Goal: Obtain resource: Obtain resource

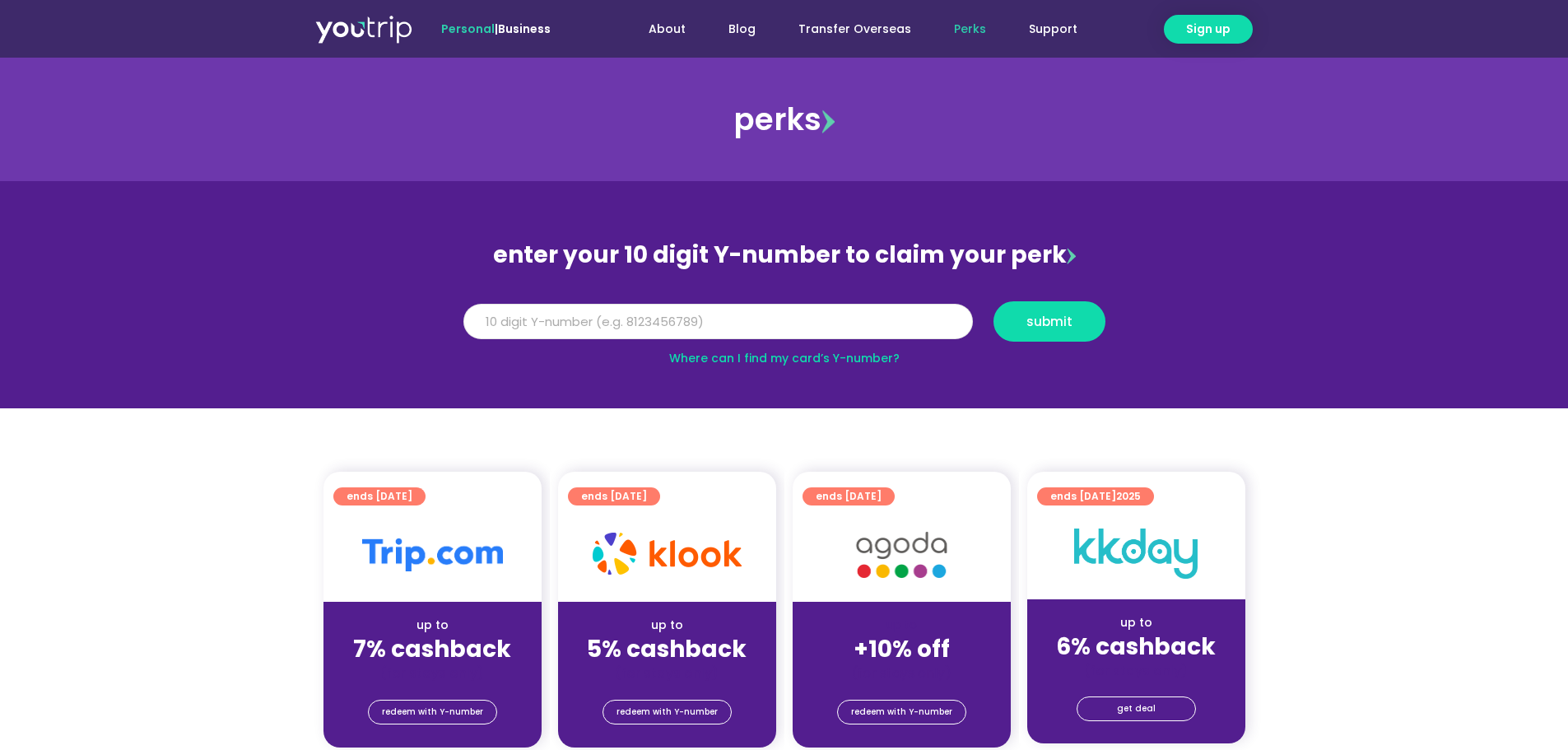
click at [573, 328] on input "Y Number" at bounding box center [718, 321] width 510 height 36
type input "8156673309"
click at [1055, 315] on span "submit" at bounding box center [1049, 320] width 46 height 12
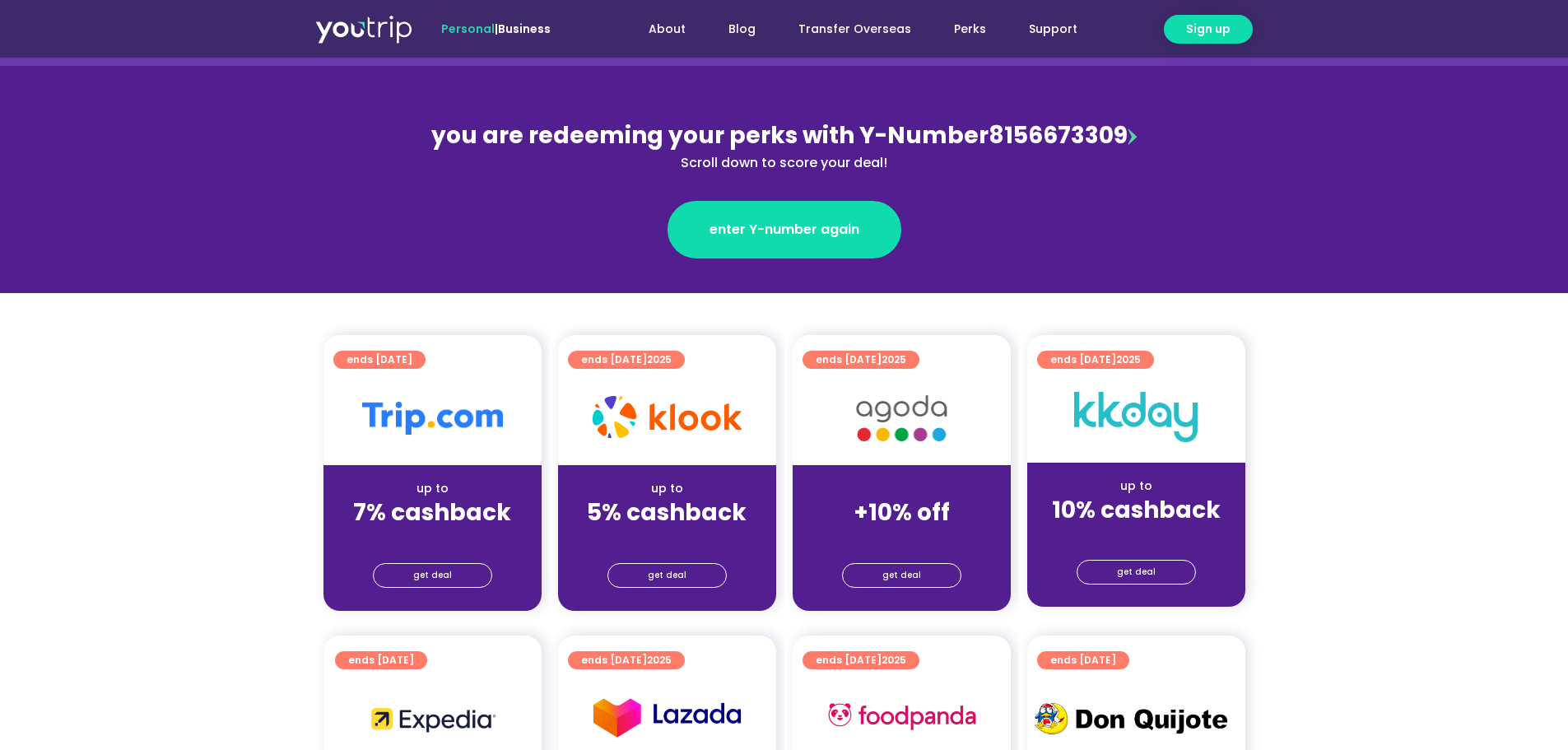
scroll to position [247, 0]
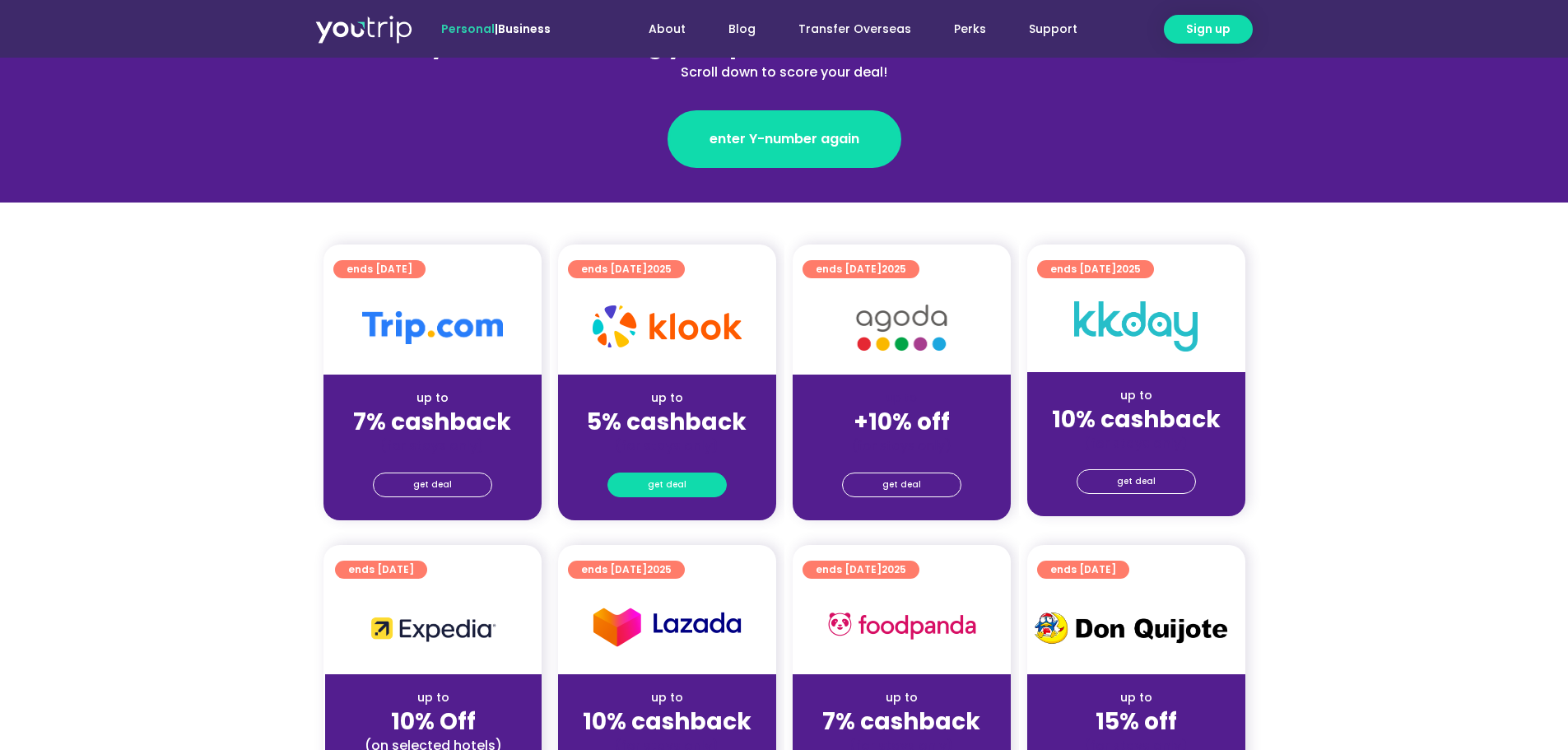
click at [644, 490] on link "get deal" at bounding box center [666, 484] width 120 height 24
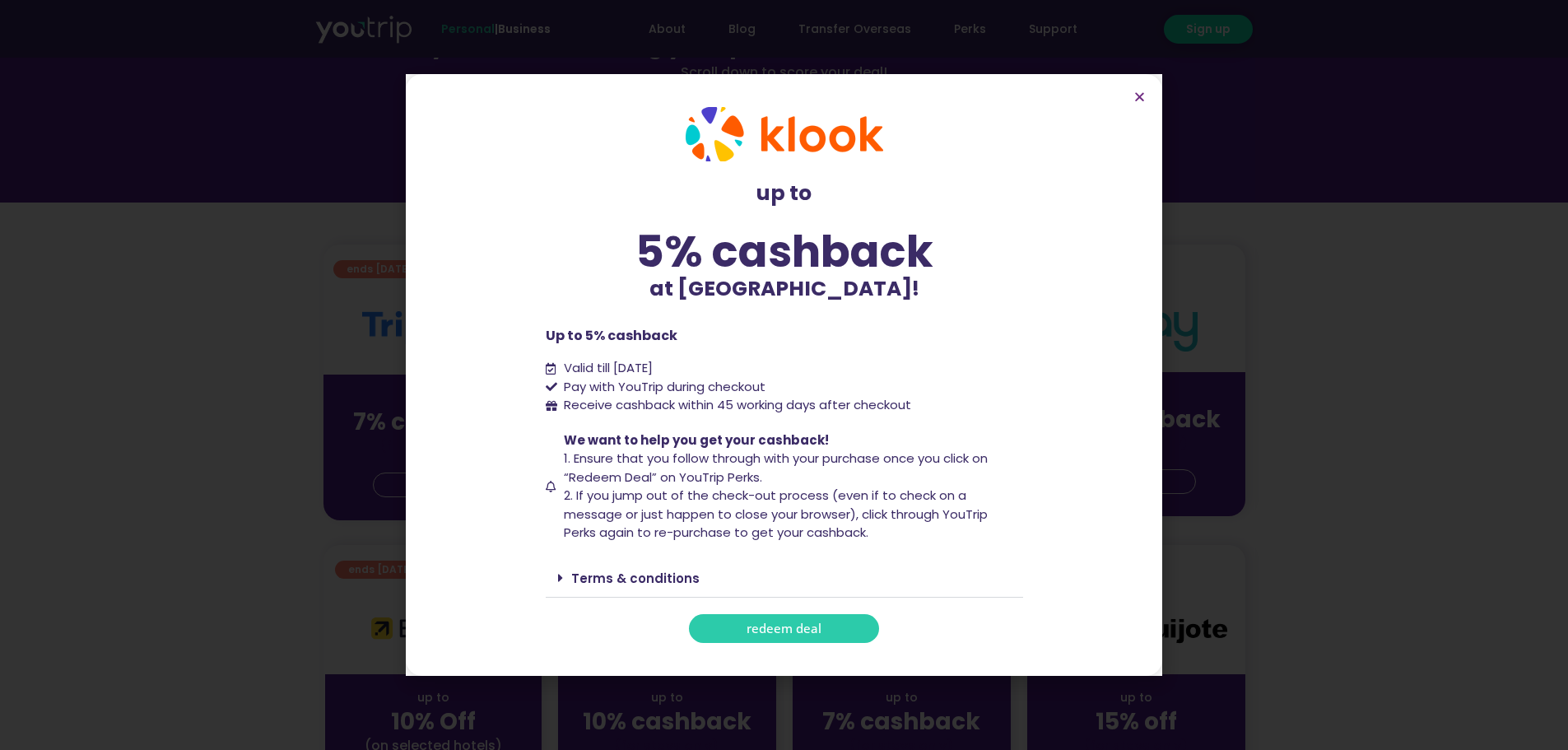
click at [560, 561] on div "Terms & conditions" at bounding box center [784, 578] width 477 height 39
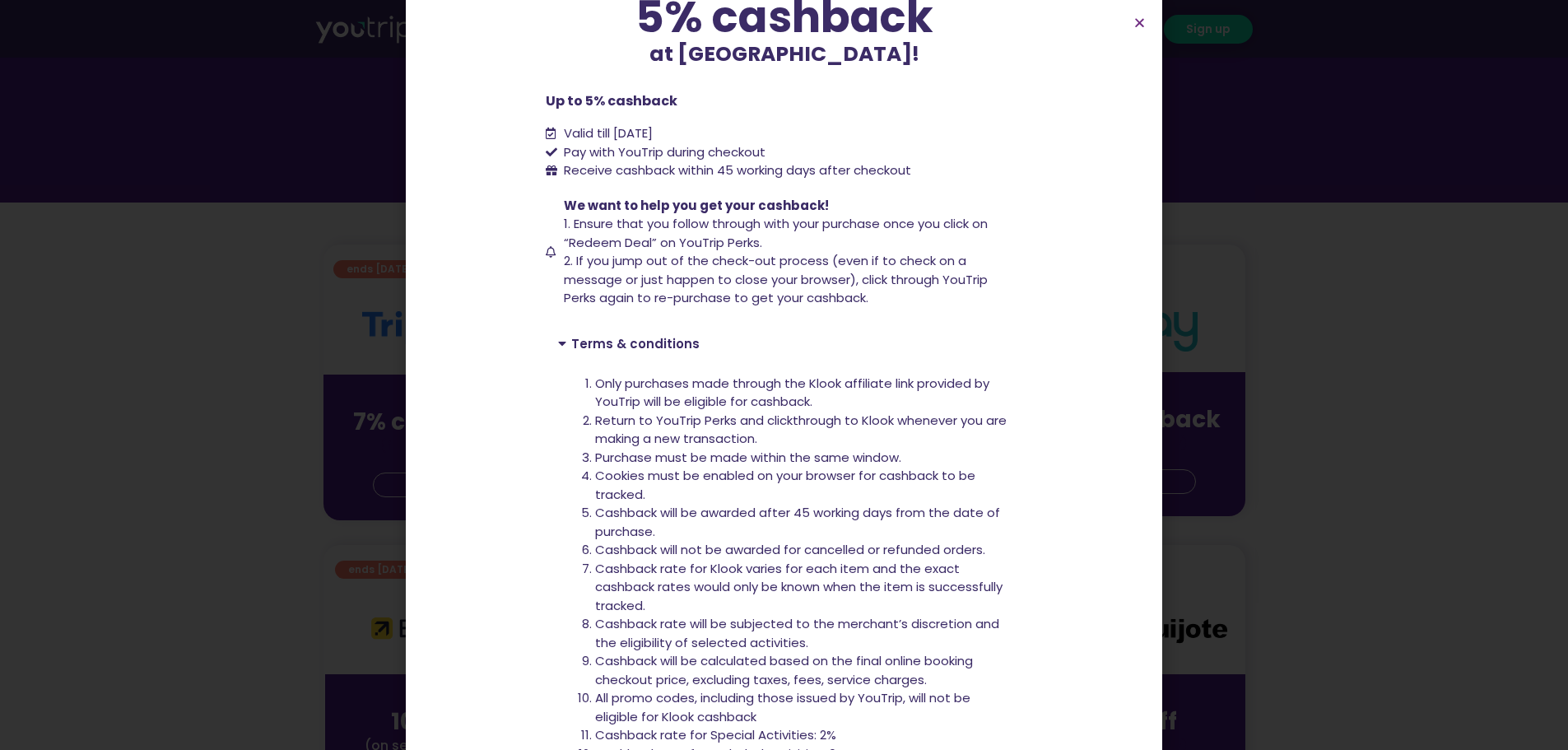
scroll to position [284, 0]
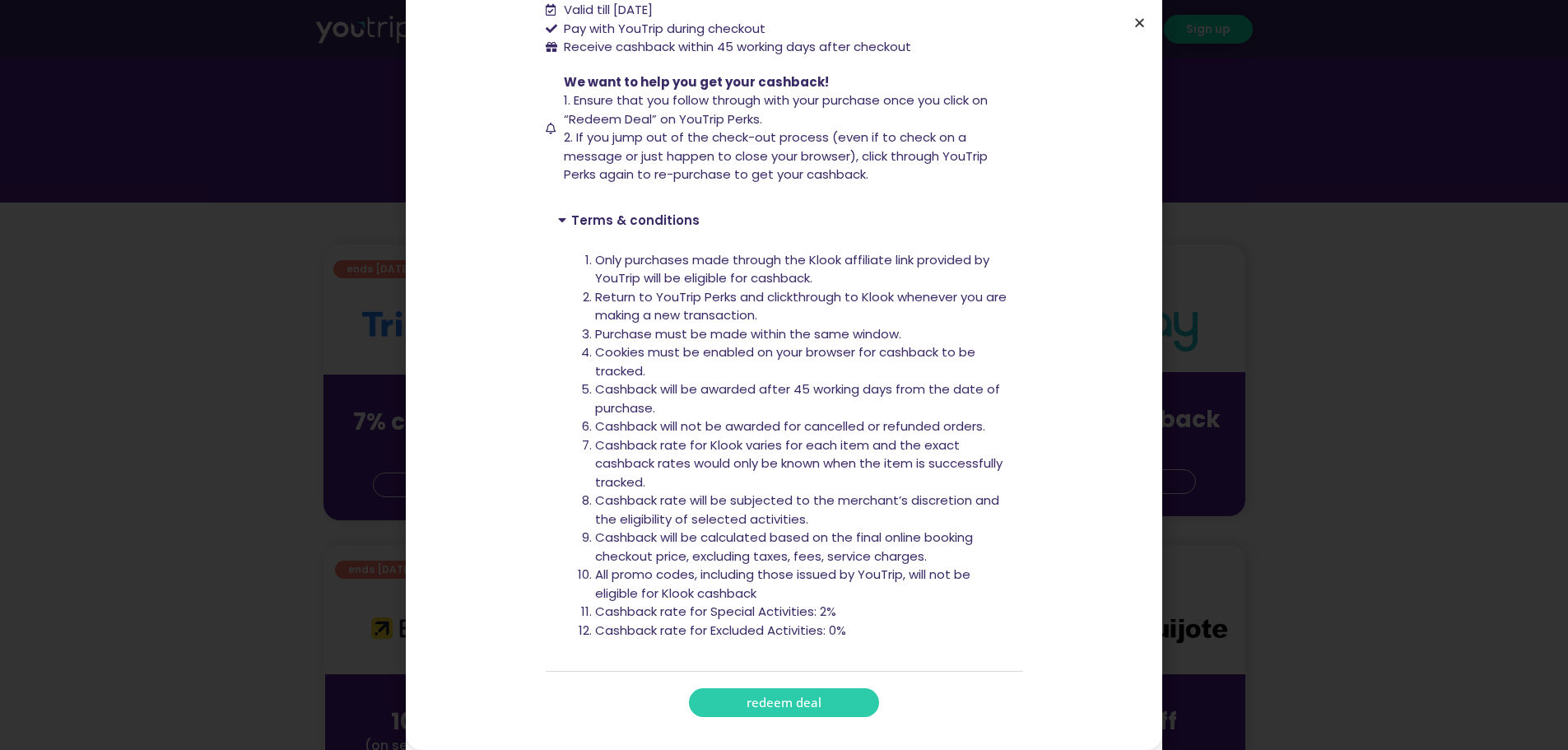
click at [1142, 27] on icon "Close" at bounding box center [1138, 22] width 12 height 12
